Goal: Task Accomplishment & Management: Use online tool/utility

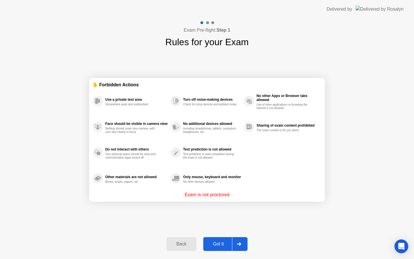
click at [223, 239] on button "Got it" at bounding box center [225, 244] width 44 height 14
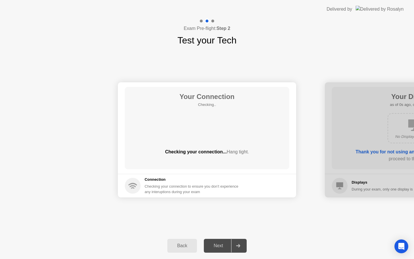
click at [225, 246] on div "Next" at bounding box center [219, 245] width 26 height 5
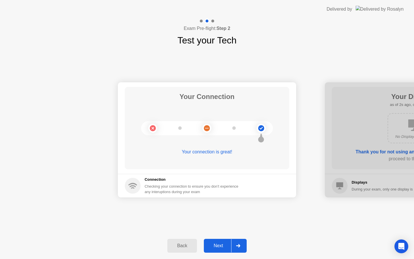
click at [225, 246] on div "Next" at bounding box center [219, 245] width 26 height 5
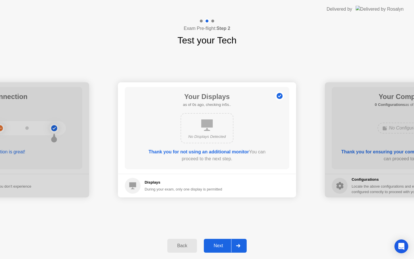
click at [225, 246] on div "Next" at bounding box center [219, 245] width 26 height 5
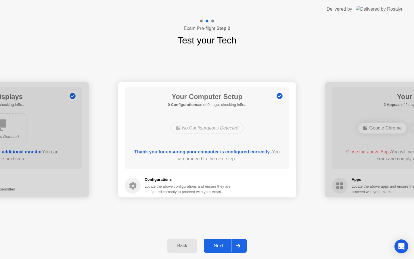
click at [225, 246] on div "Next" at bounding box center [219, 245] width 26 height 5
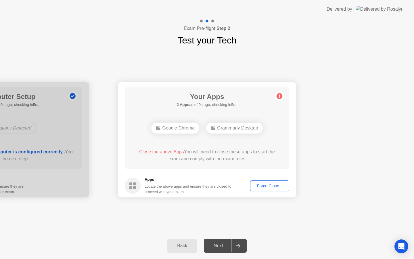
click at [225, 246] on div "Next" at bounding box center [219, 245] width 26 height 5
click at [265, 184] on div "Force Close..." at bounding box center [269, 185] width 35 height 5
click at [236, 243] on div at bounding box center [238, 245] width 14 height 13
click at [267, 187] on div "Force Close..." at bounding box center [269, 185] width 35 height 5
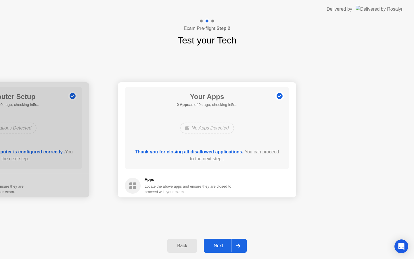
click at [229, 243] on div "Next" at bounding box center [219, 245] width 26 height 5
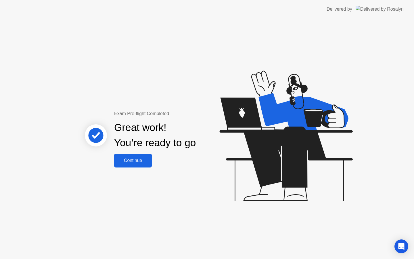
click at [139, 164] on button "Continue" at bounding box center [133, 161] width 38 height 14
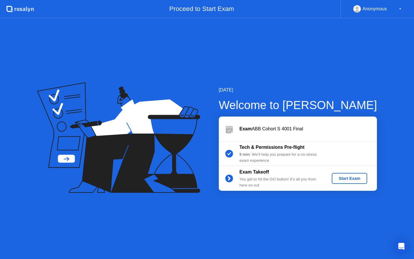
click at [343, 175] on button "Start Exam" at bounding box center [349, 178] width 35 height 11
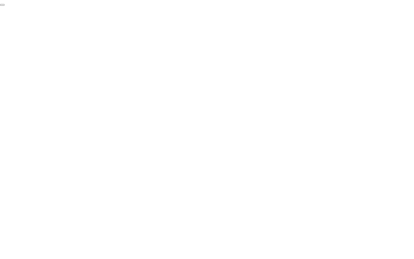
click div "End Proctoring Session"
